Goal: Transaction & Acquisition: Purchase product/service

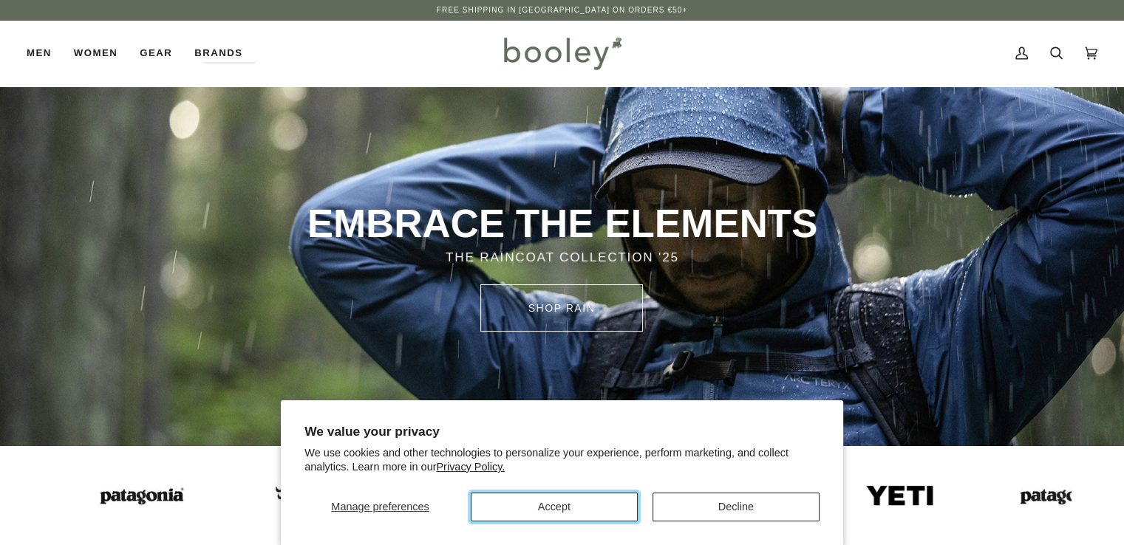
click at [582, 517] on button "Accept" at bounding box center [554, 507] width 167 height 29
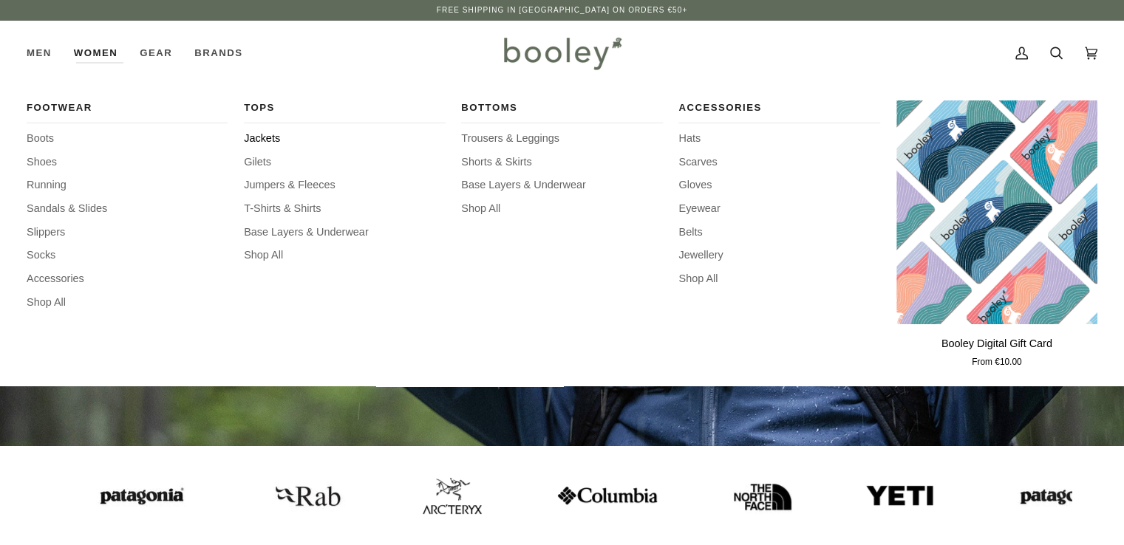
click at [251, 140] on span "Jackets" at bounding box center [344, 139] width 201 height 16
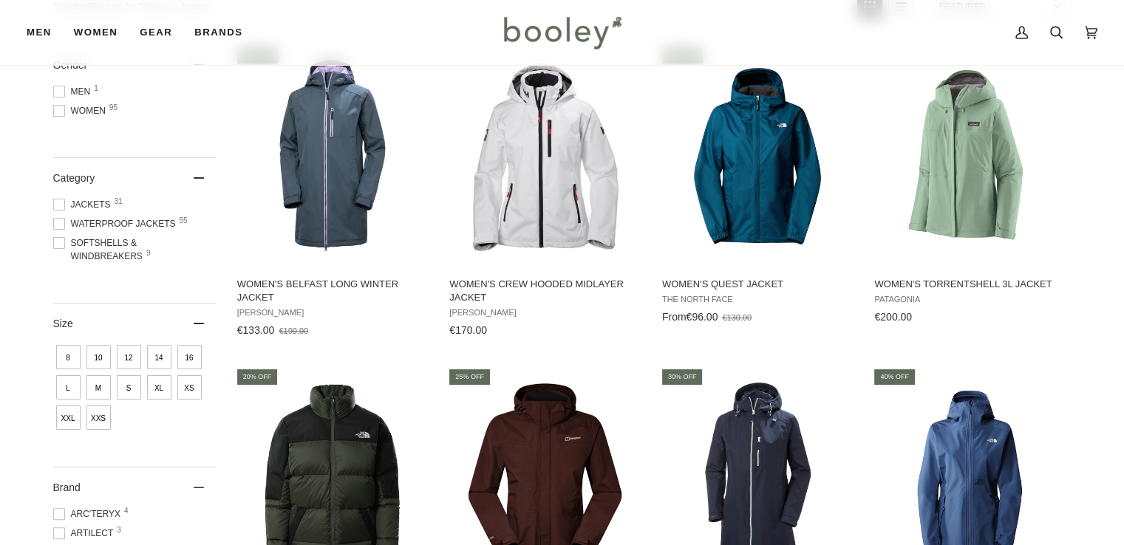
scroll to position [113, 0]
